Goal: Browse casually

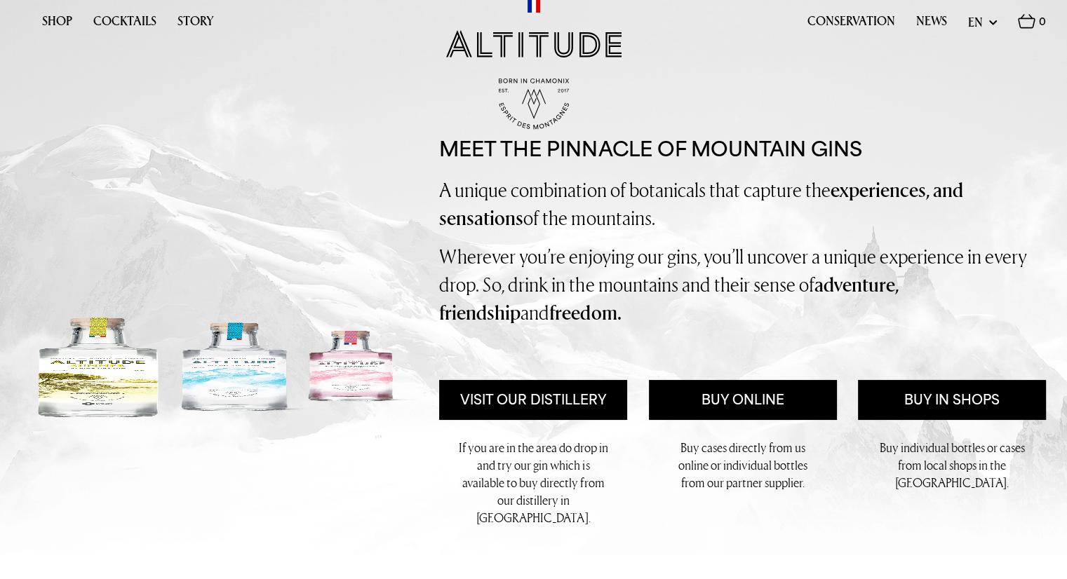
drag, startPoint x: 987, startPoint y: 17, endPoint x: 991, endPoint y: 27, distance: 10.7
click at [987, 17] on select "en fr" at bounding box center [982, 22] width 29 height 18
select select "fr"
click at [968, 13] on select "en fr" at bounding box center [982, 22] width 29 height 18
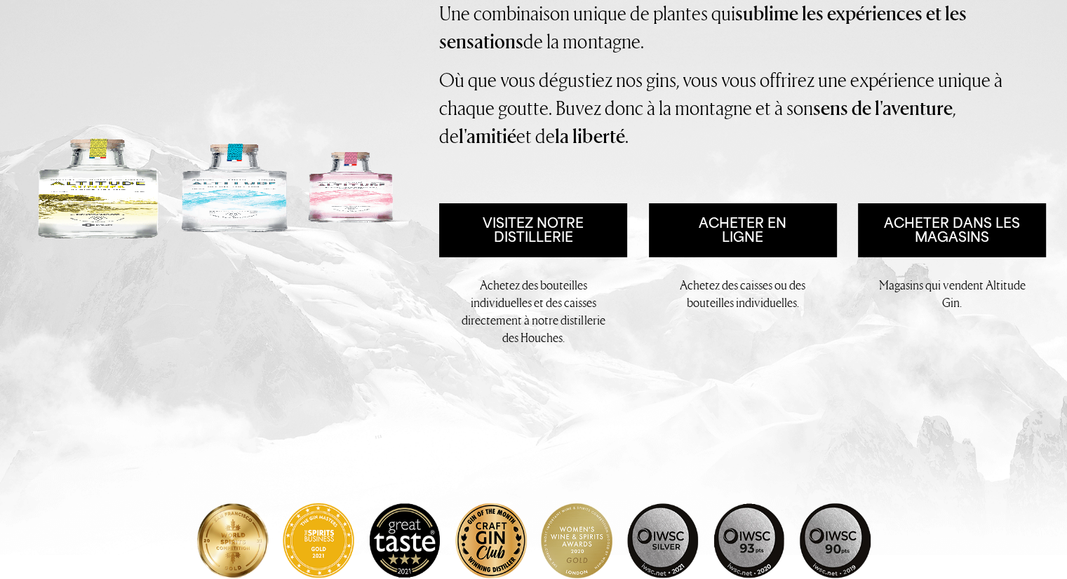
scroll to position [210, 0]
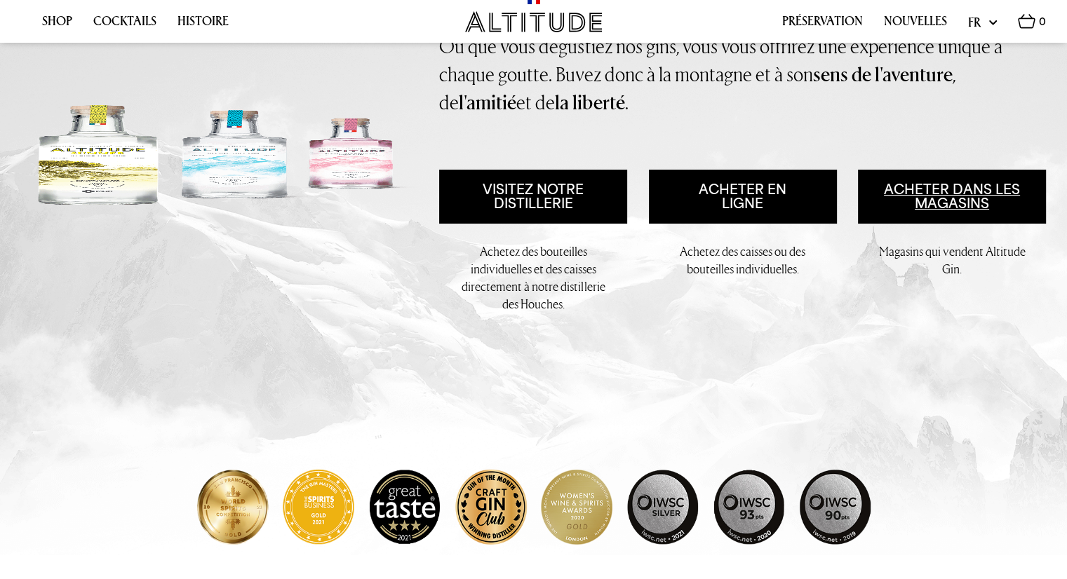
click at [957, 206] on link "Acheter dans les magasins" at bounding box center [952, 197] width 188 height 54
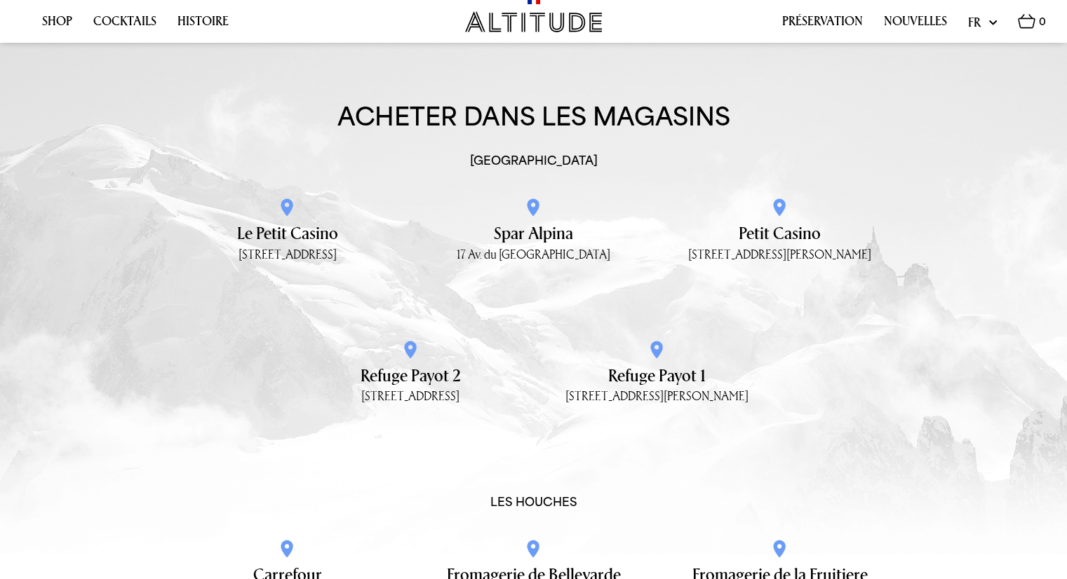
scroll to position [2014, 0]
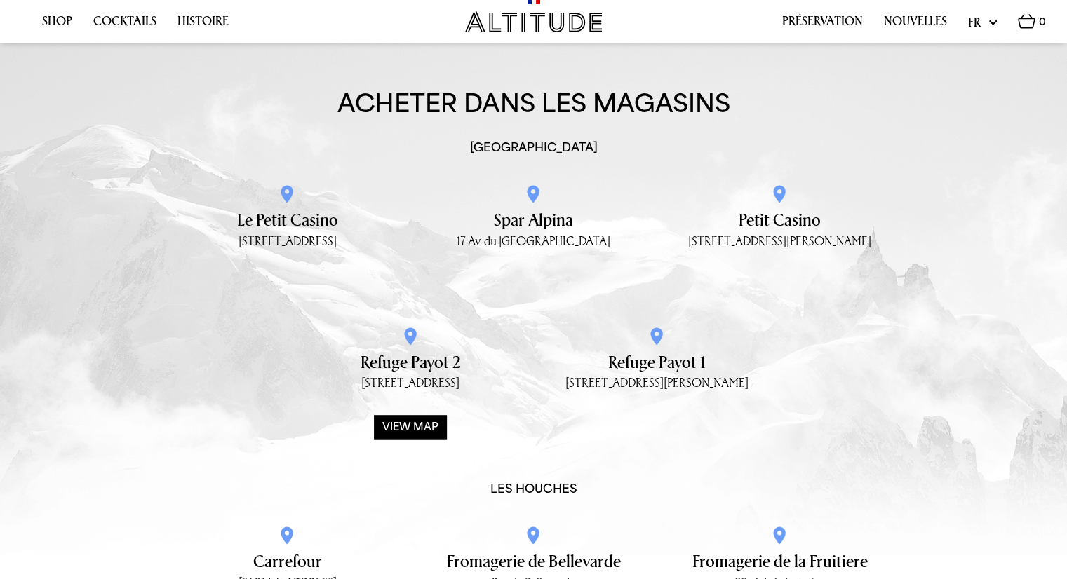
click at [410, 415] on div "View map" at bounding box center [410, 427] width 73 height 24
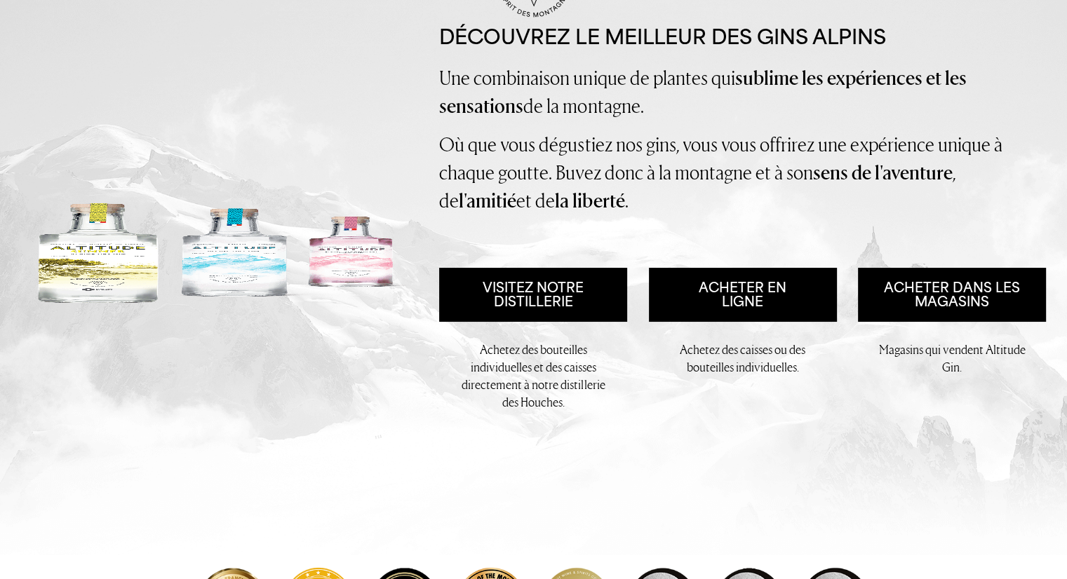
scroll to position [0, 0]
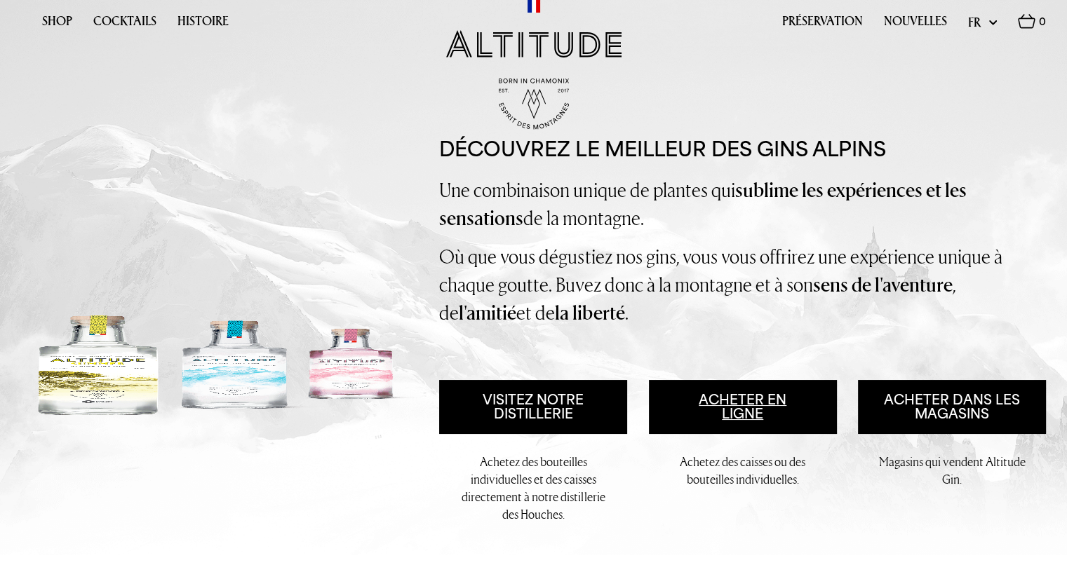
click at [715, 418] on link "Acheter en ligne" at bounding box center [743, 407] width 188 height 54
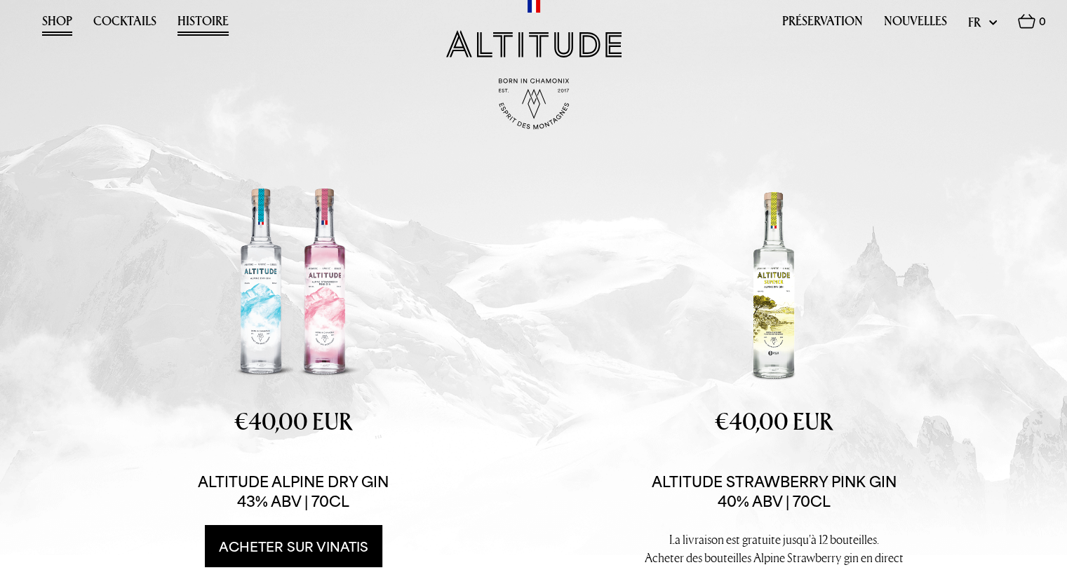
click at [191, 23] on link "Histoire" at bounding box center [202, 25] width 51 height 22
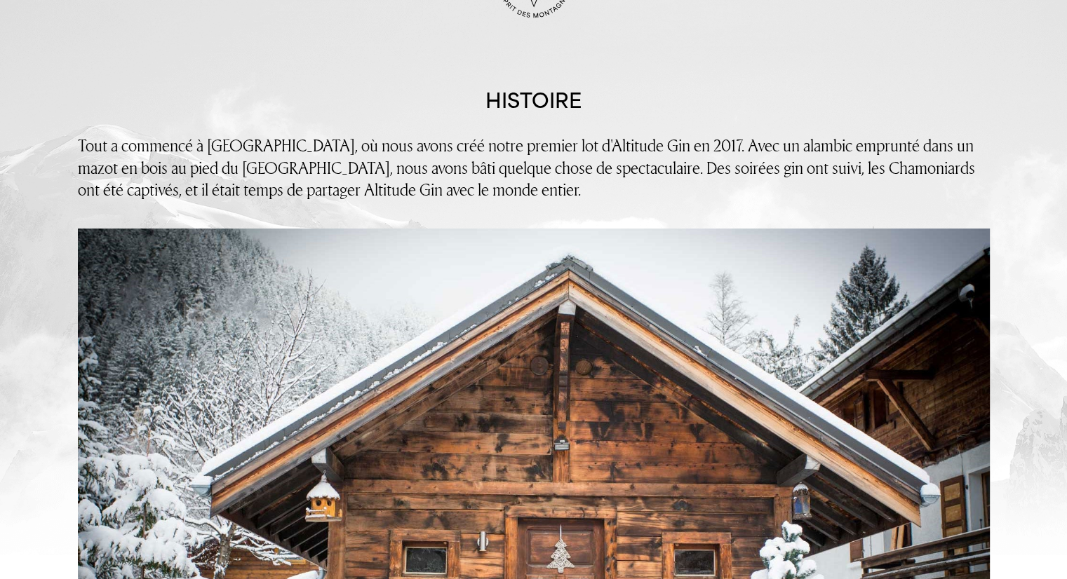
scroll to position [140, 0]
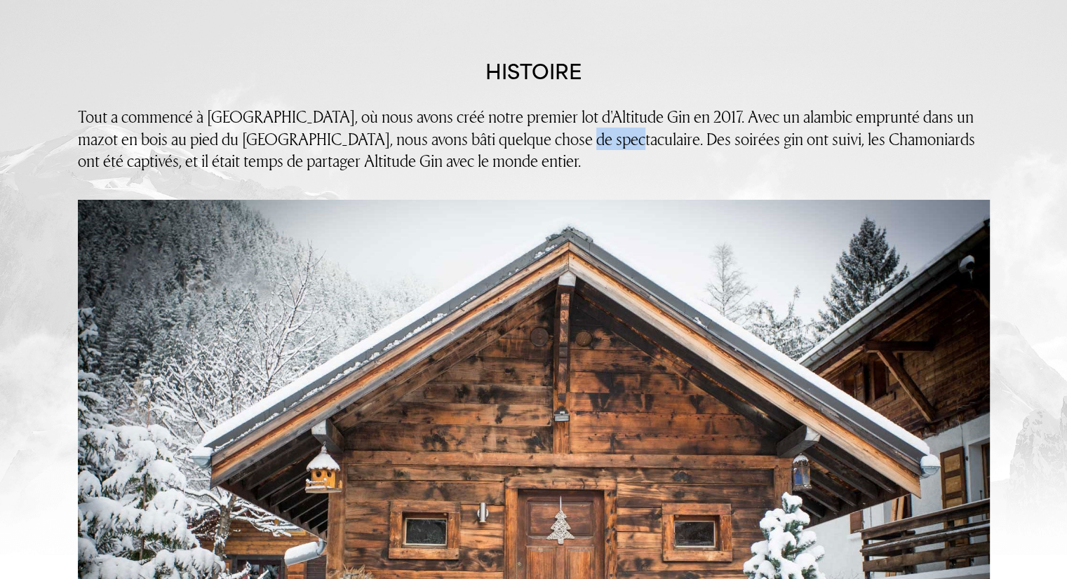
drag, startPoint x: 554, startPoint y: 140, endPoint x: 624, endPoint y: 173, distance: 77.5
click at [609, 149] on p "Tout a commencé à [GEOGRAPHIC_DATA], où nous avons créé notre premier lot d'Alt…" at bounding box center [534, 139] width 912 height 66
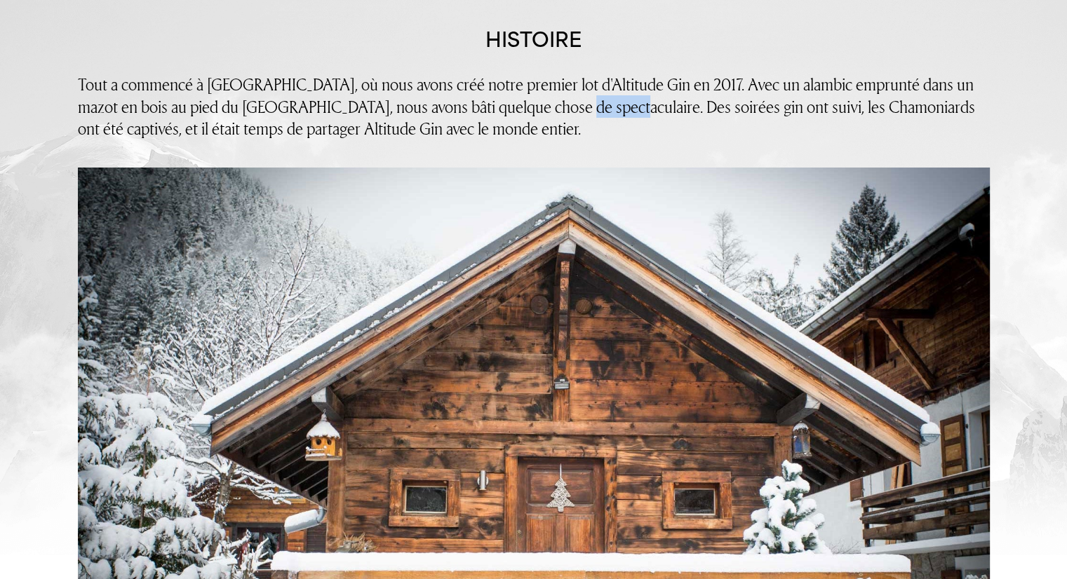
scroll to position [0, 0]
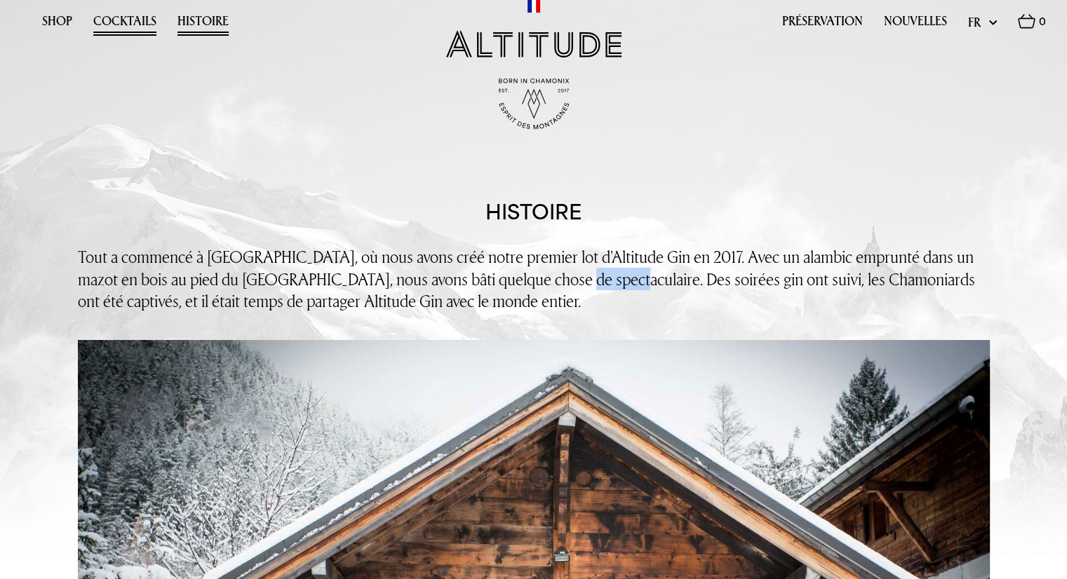
click at [115, 20] on link "Cocktails" at bounding box center [124, 25] width 63 height 22
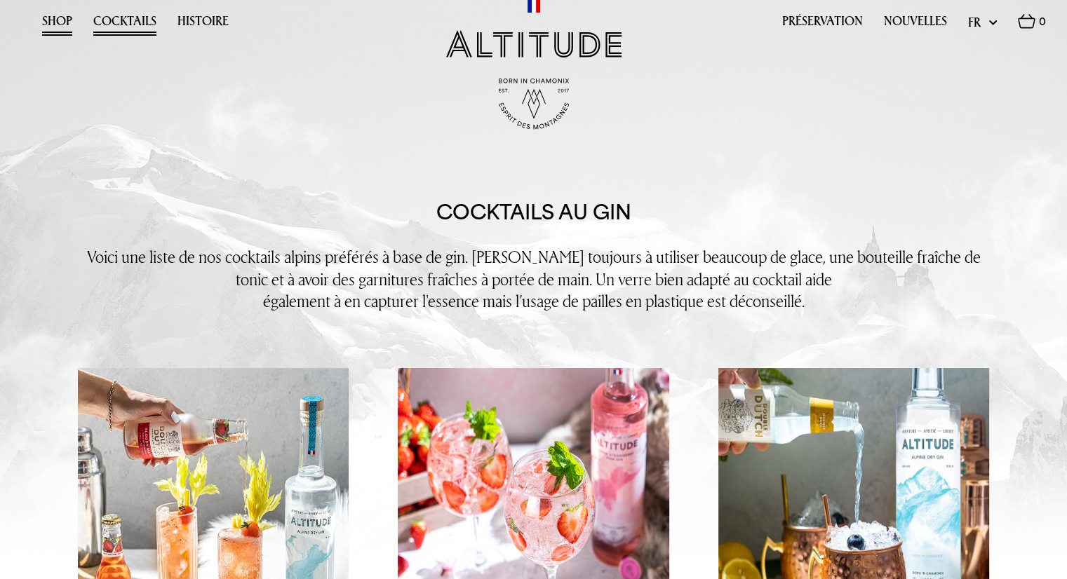
click at [50, 23] on link "Shop" at bounding box center [57, 25] width 30 height 22
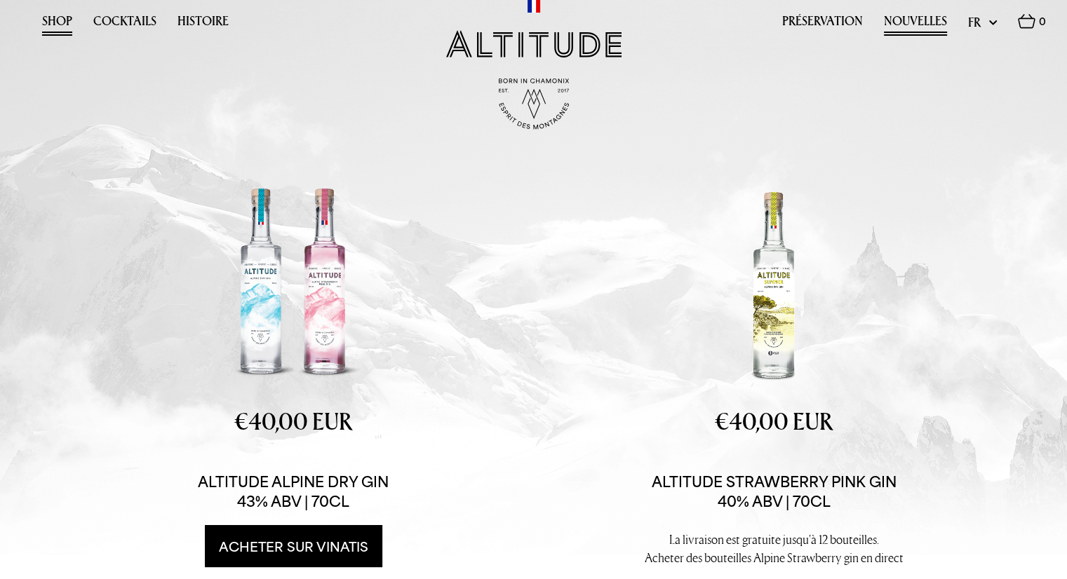
click at [917, 24] on link "Nouvelles" at bounding box center [915, 25] width 63 height 22
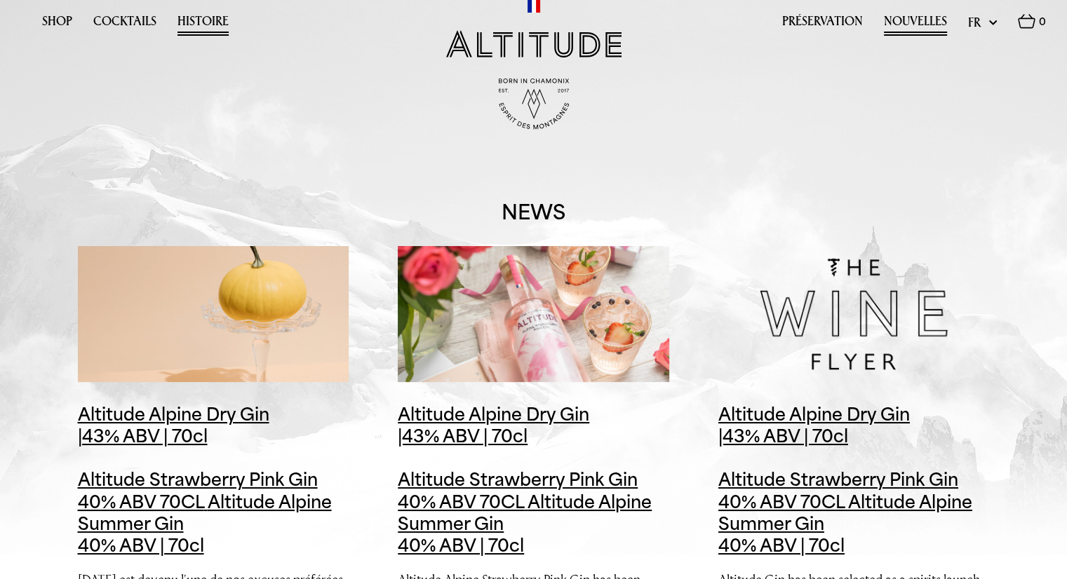
click at [213, 15] on link "Histoire" at bounding box center [202, 25] width 51 height 22
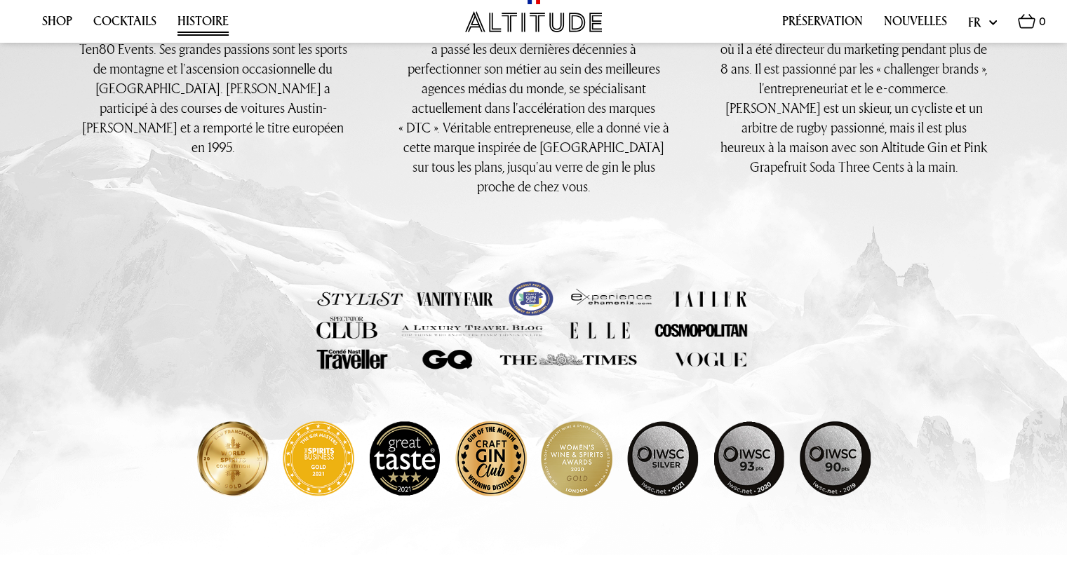
scroll to position [1296, 0]
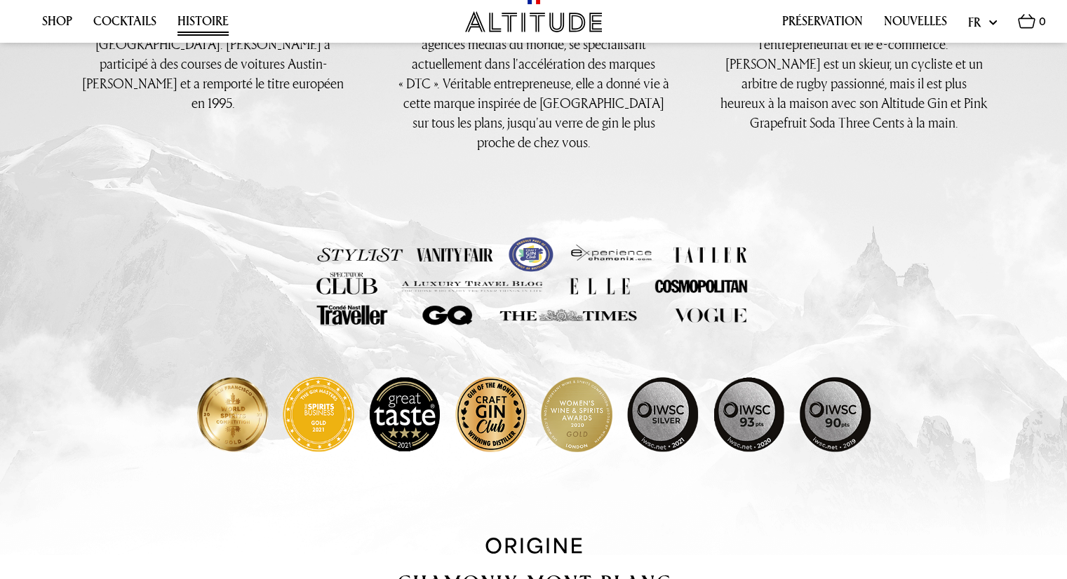
click at [252, 407] on img at bounding box center [533, 415] width 673 height 105
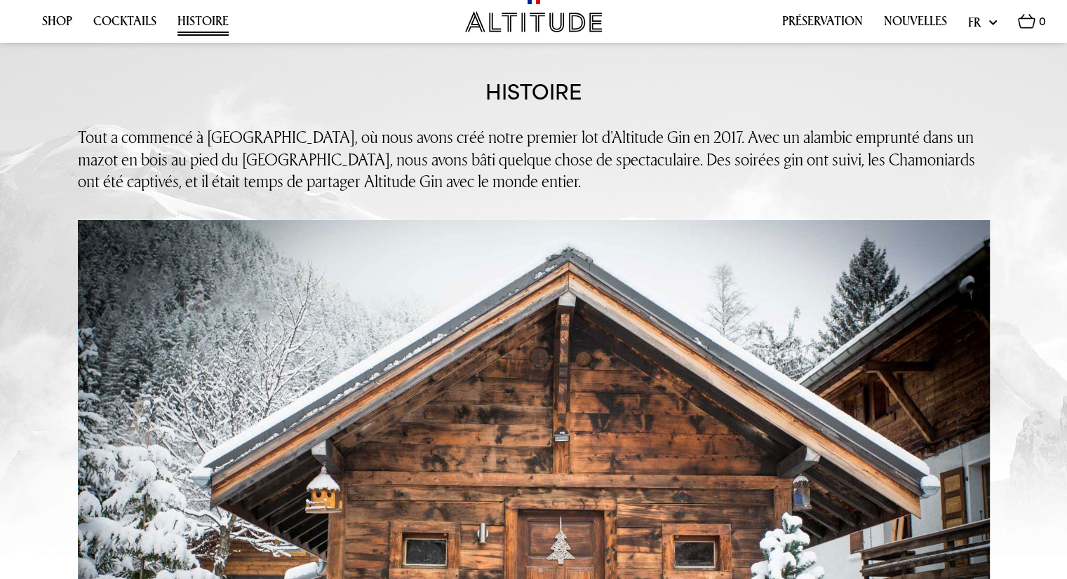
scroll to position [0, 0]
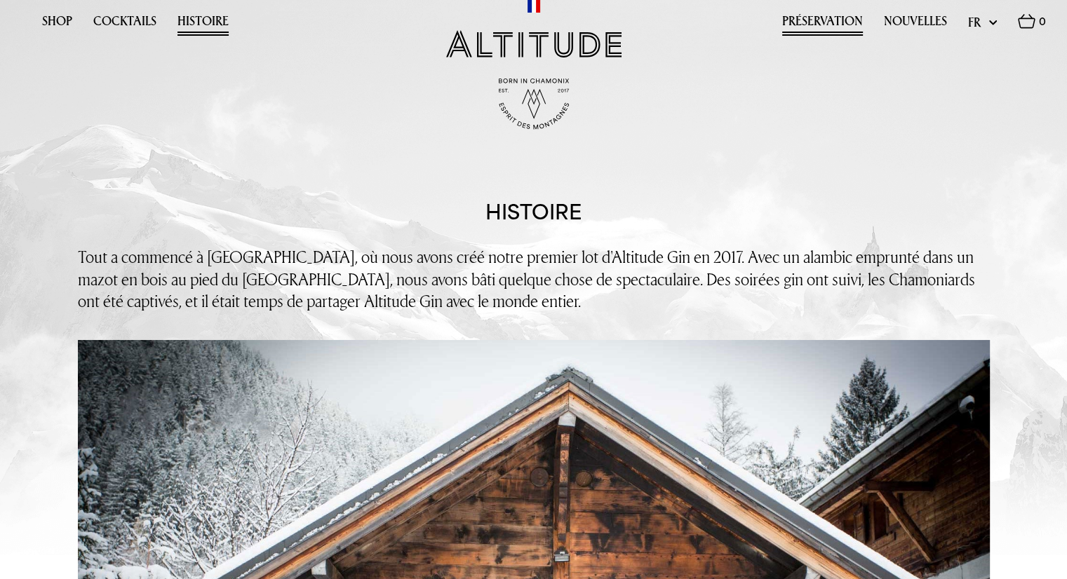
click at [830, 21] on link "Préservation" at bounding box center [822, 25] width 81 height 22
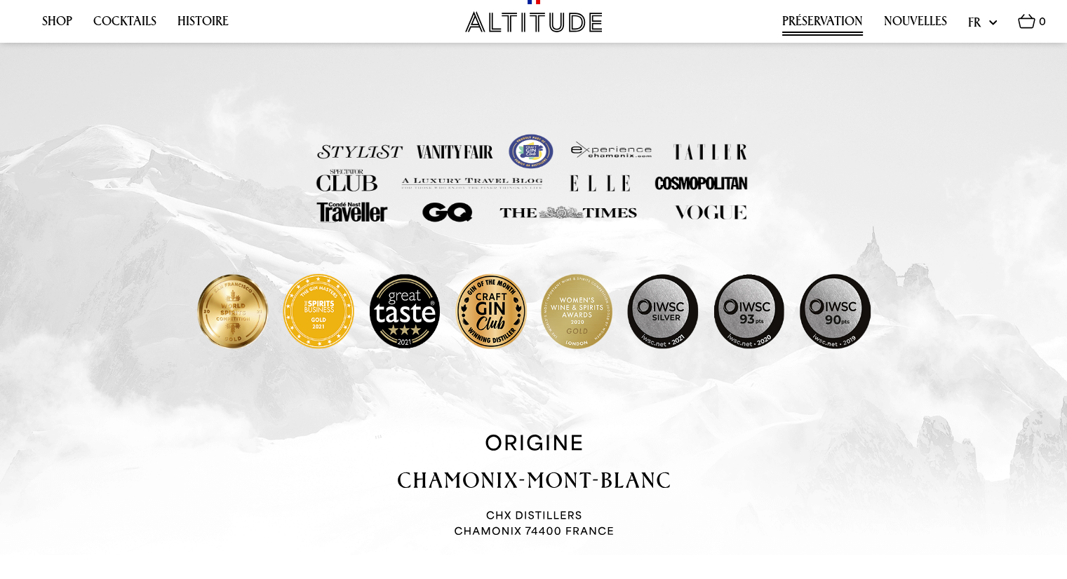
scroll to position [759, 0]
